Goal: Check status

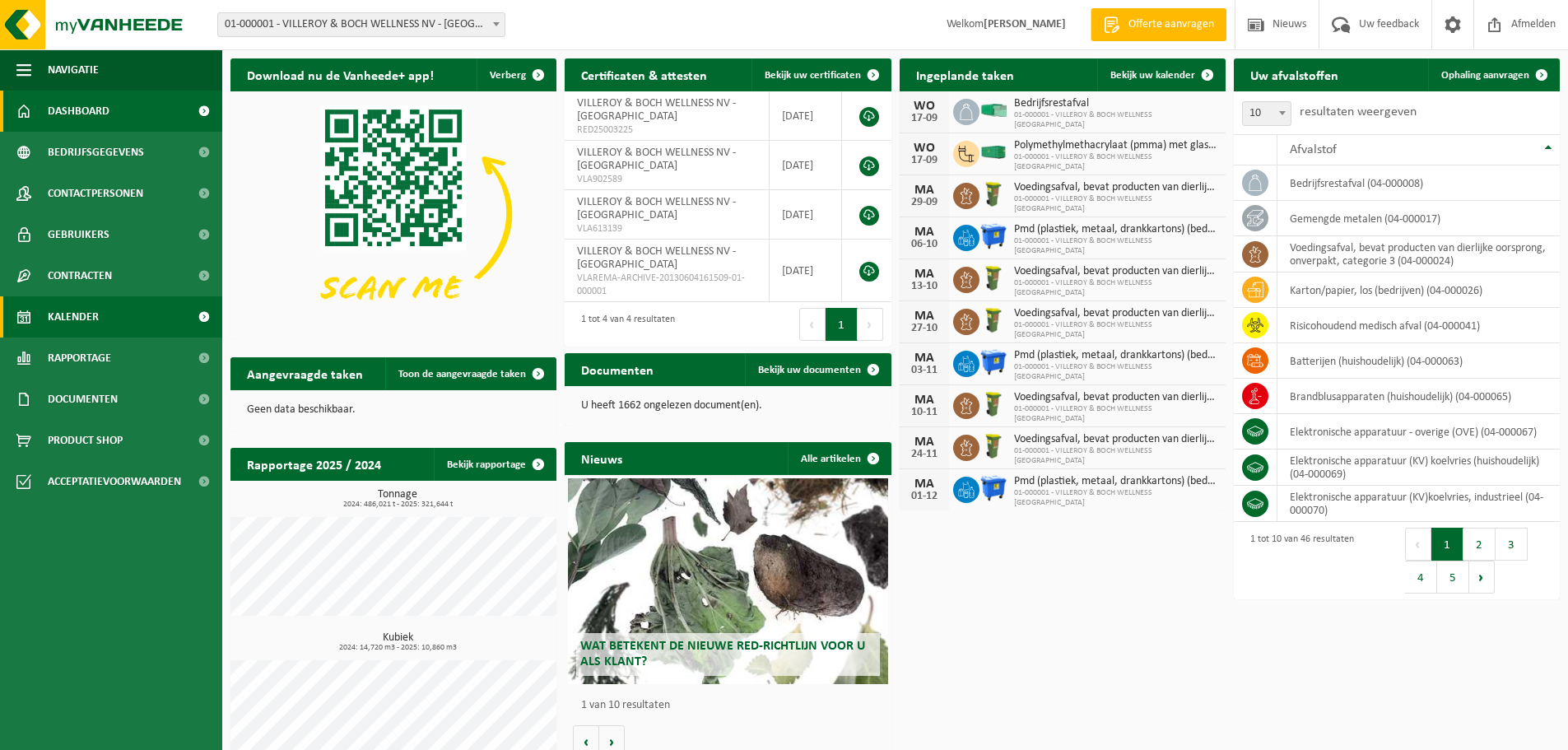
click at [86, 315] on span "Kalender" at bounding box center [73, 316] width 51 height 41
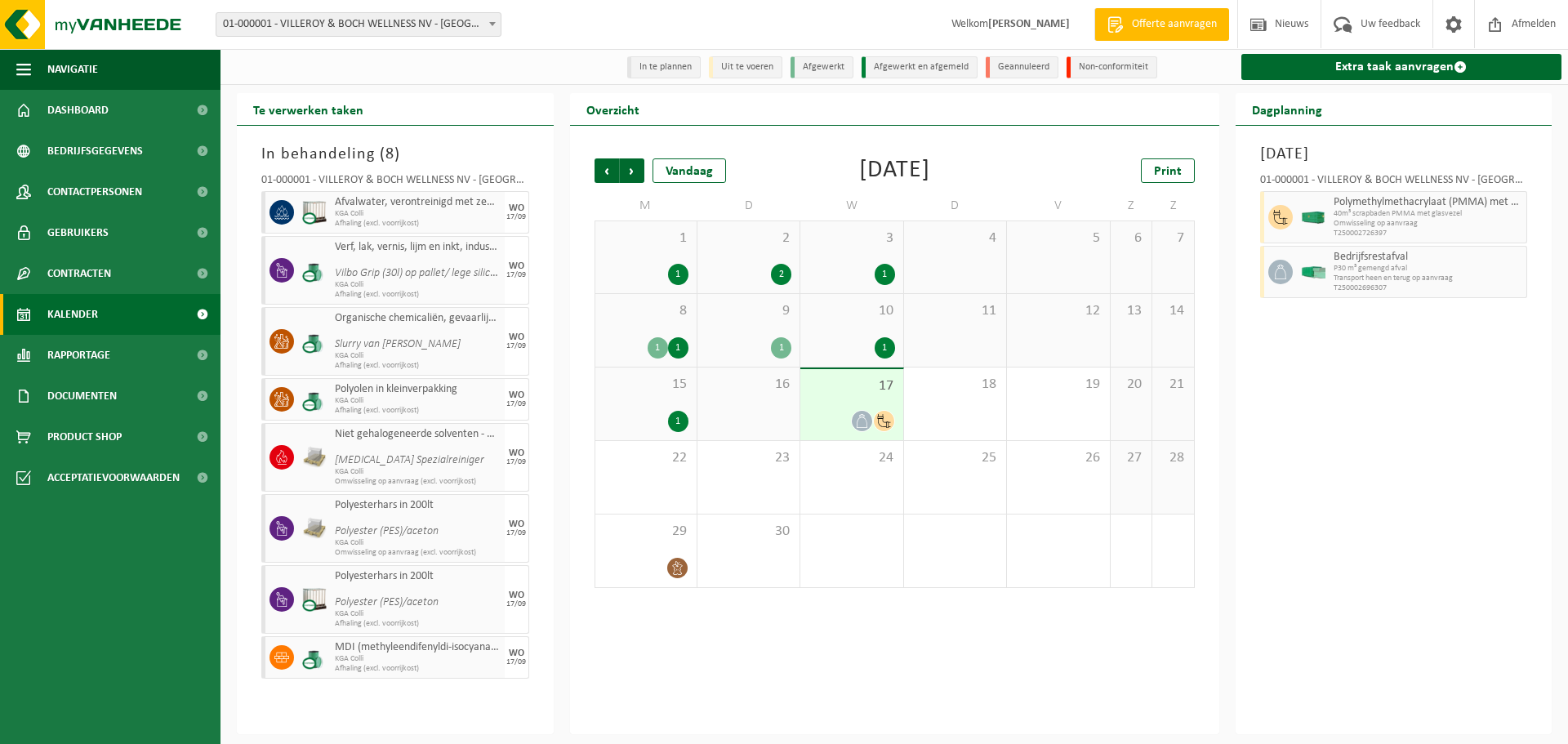
click at [869, 407] on div "17" at bounding box center [851, 404] width 102 height 71
click at [675, 412] on div "1" at bounding box center [678, 421] width 21 height 22
